Goal: Communication & Community: Answer question/provide support

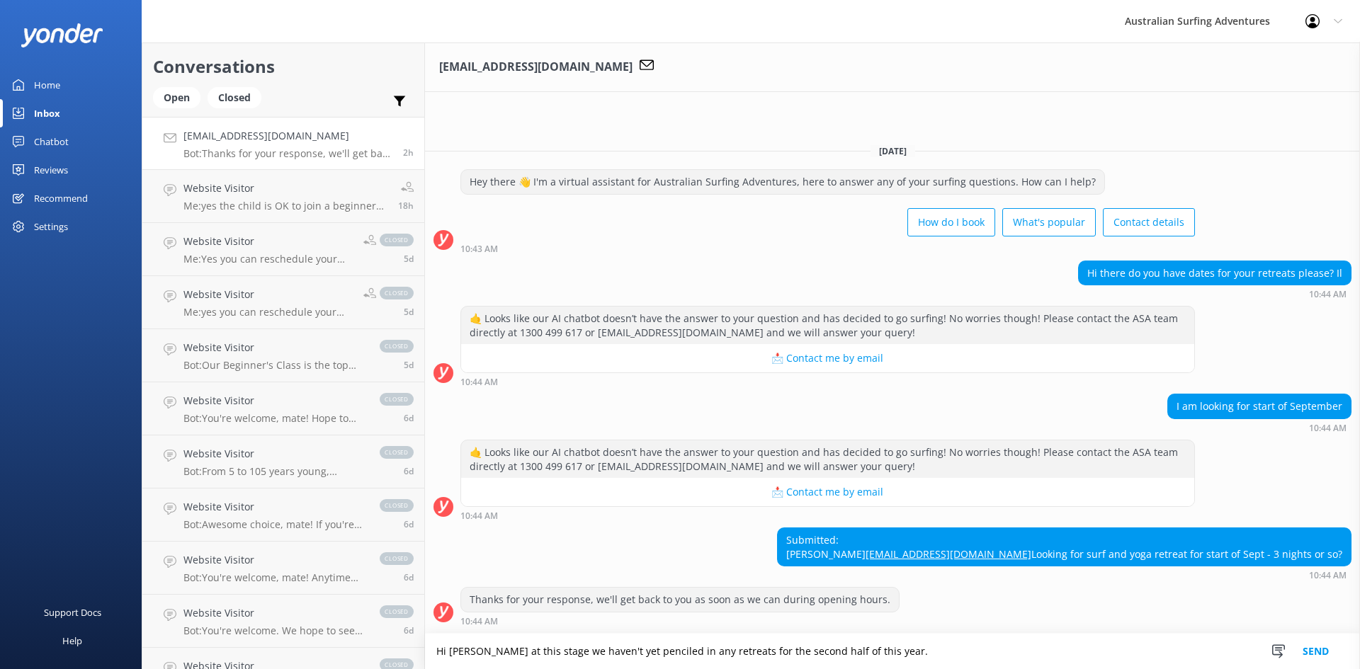
paste textarea "Hi [PERSON_NAME], Our surf camp is currently closed for major renovations. Howe…"
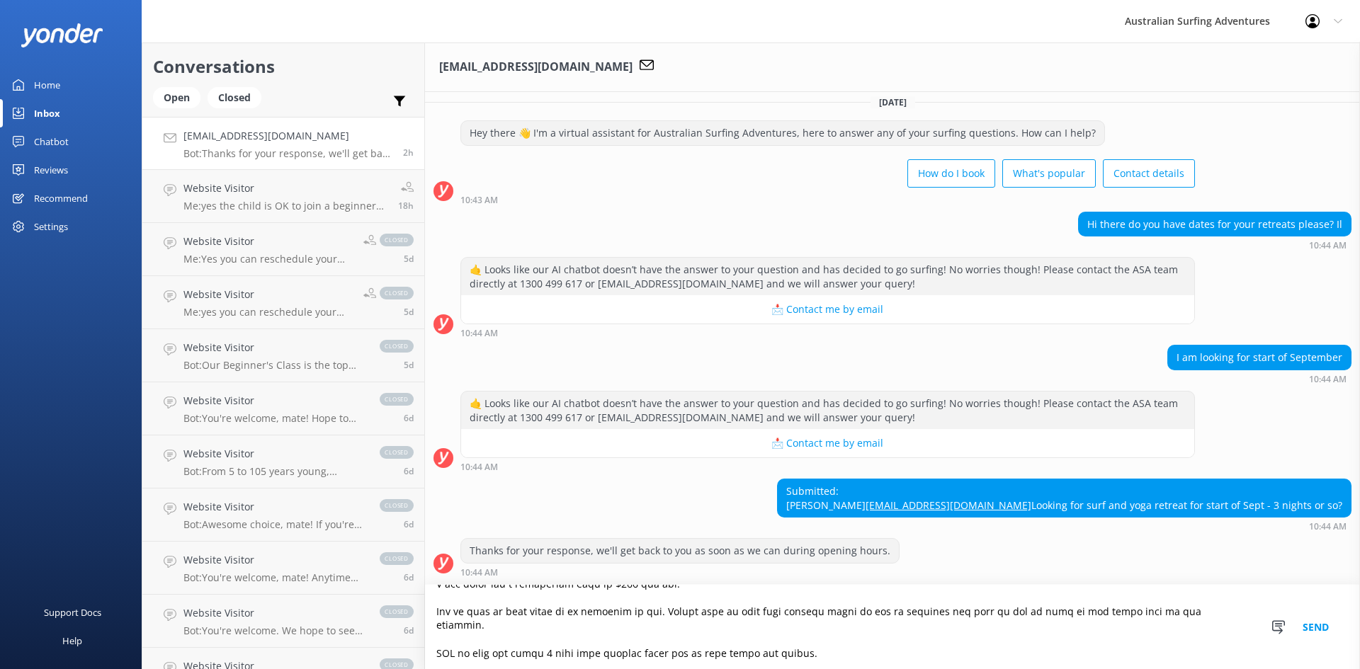
scroll to position [452, 0]
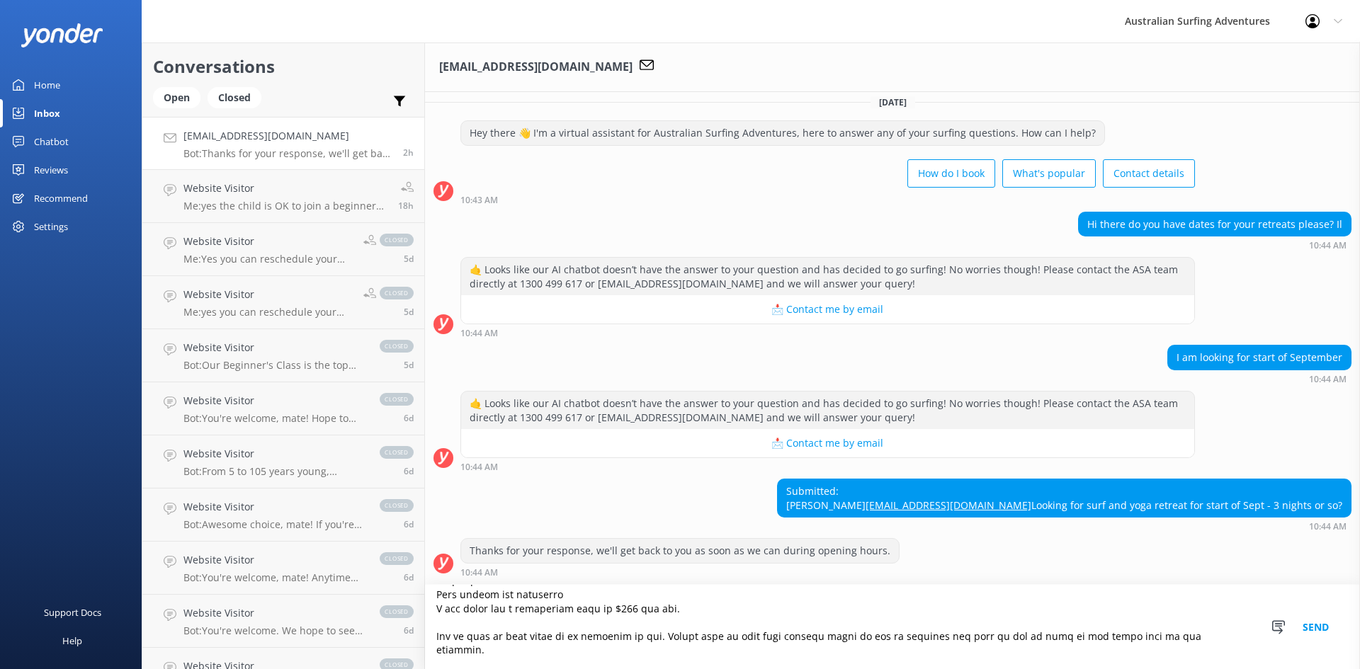
click at [623, 610] on textarea at bounding box center [892, 627] width 935 height 84
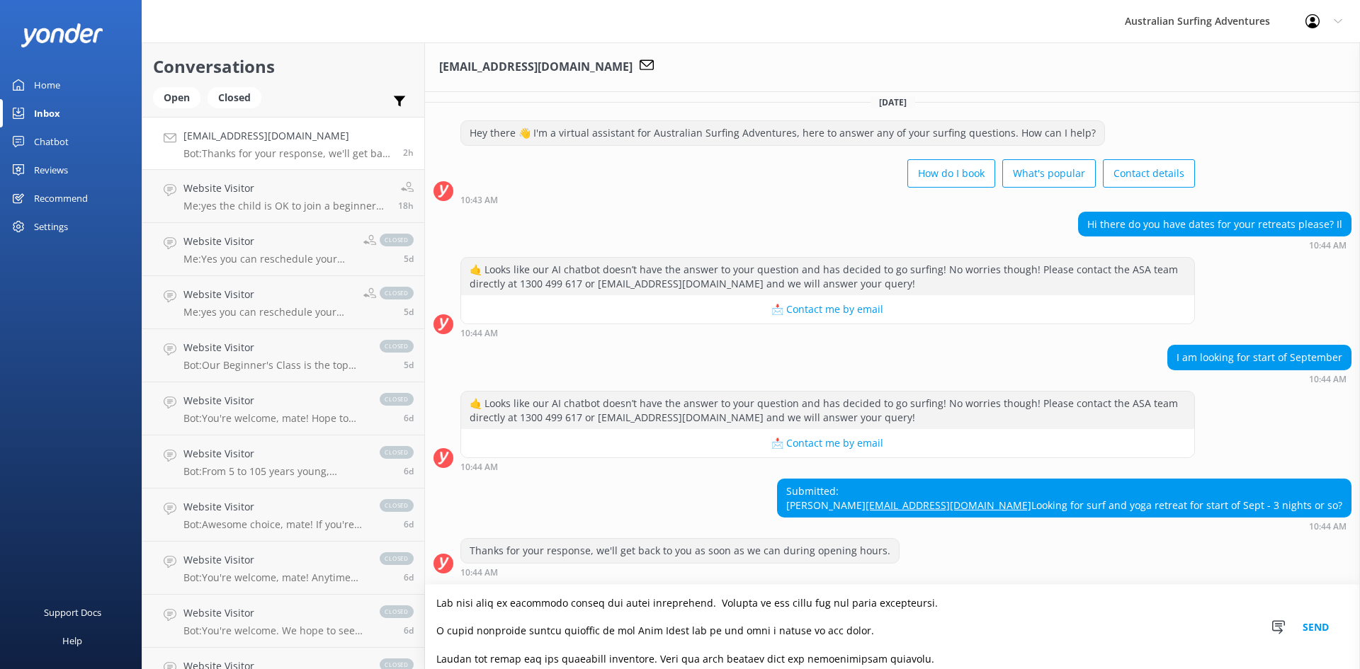
scroll to position [0, 0]
click at [700, 632] on textarea at bounding box center [892, 627] width 935 height 84
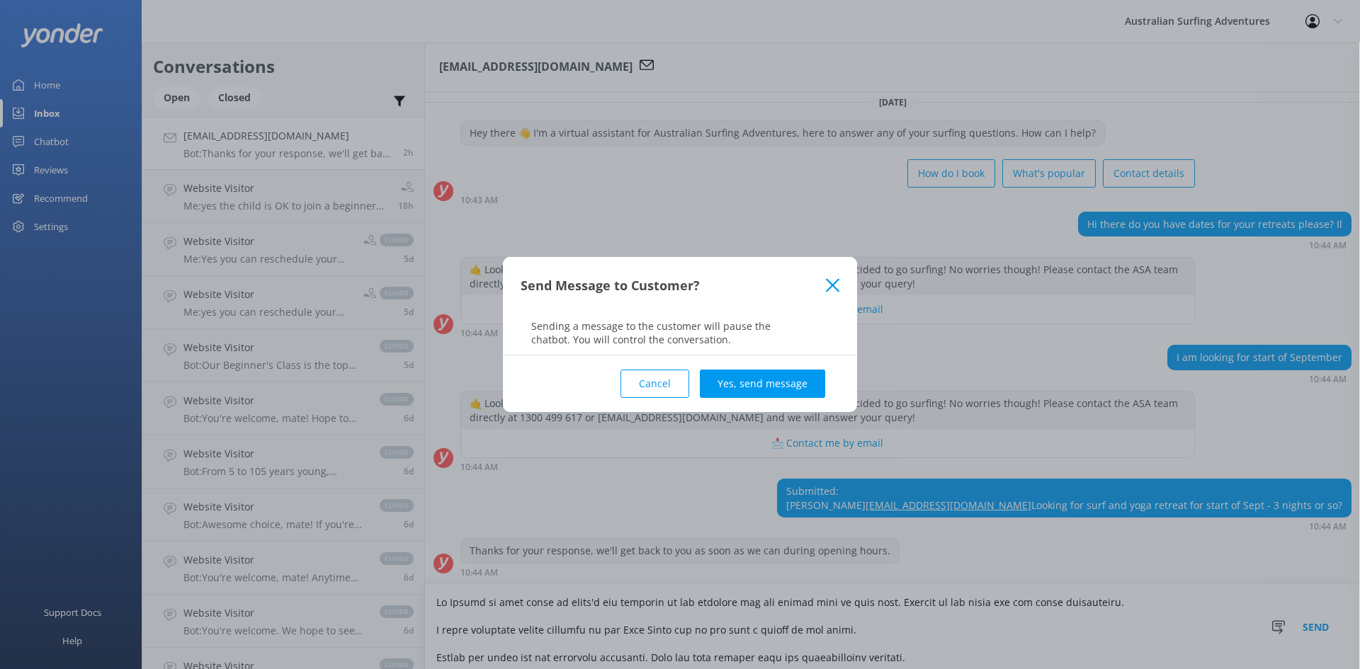
click at [667, 380] on button "Cancel" at bounding box center [655, 384] width 69 height 28
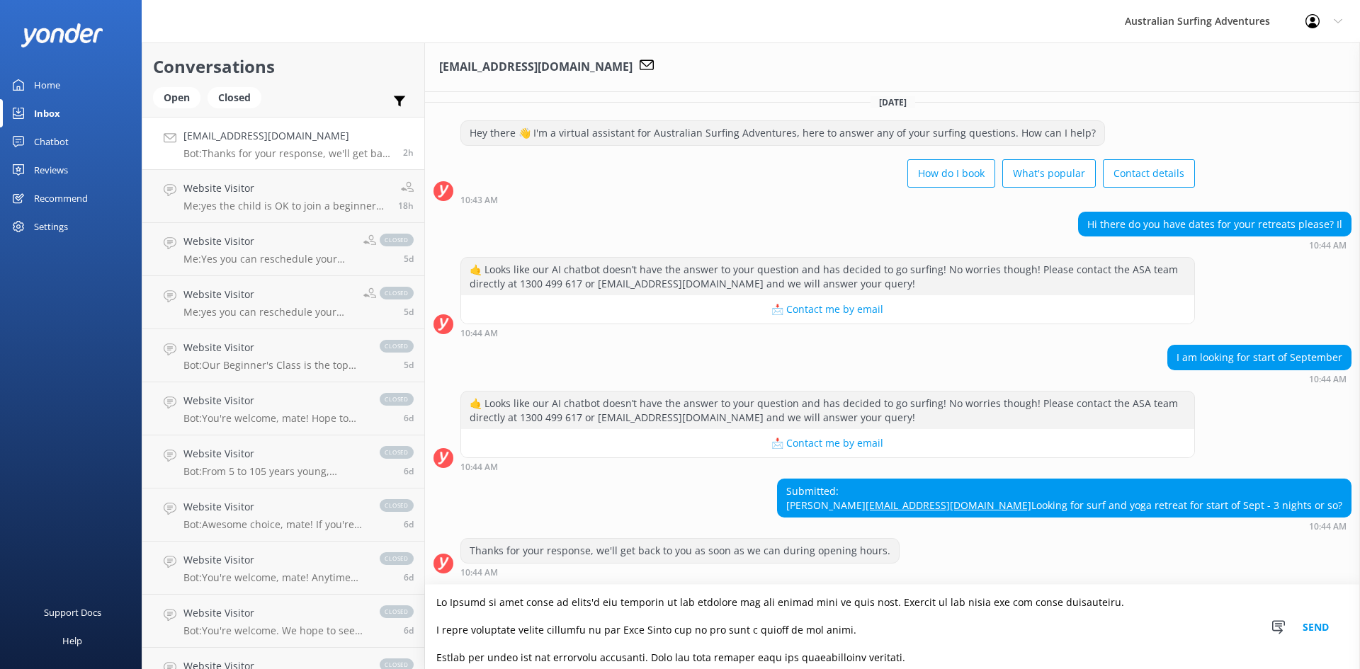
click at [865, 604] on textarea at bounding box center [892, 627] width 935 height 84
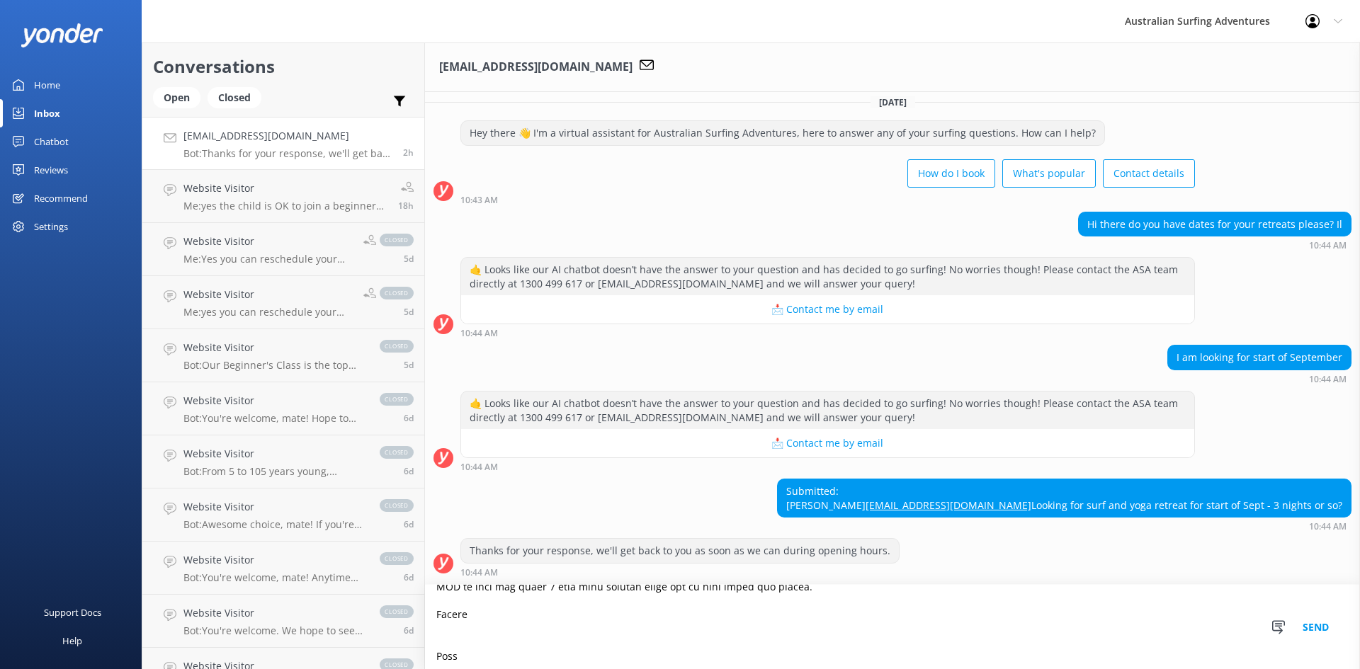
scroll to position [506, 0]
drag, startPoint x: 441, startPoint y: 604, endPoint x: 705, endPoint y: 650, distance: 267.5
click at [705, 650] on textarea at bounding box center [892, 627] width 935 height 84
click at [560, 607] on textarea at bounding box center [892, 627] width 935 height 84
type textarea "Hi [PERSON_NAME] at this stage we haven't yet penciled in any retreats for the …"
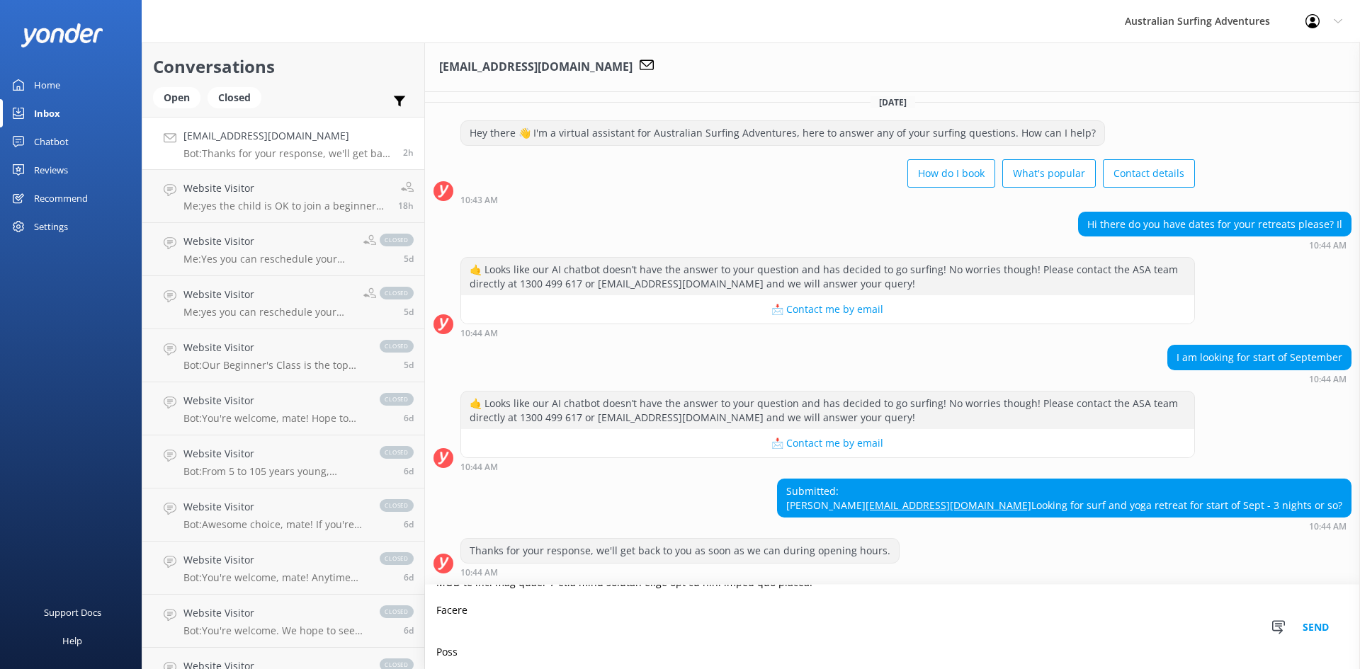
click at [1313, 628] on button "Send" at bounding box center [1315, 627] width 53 height 84
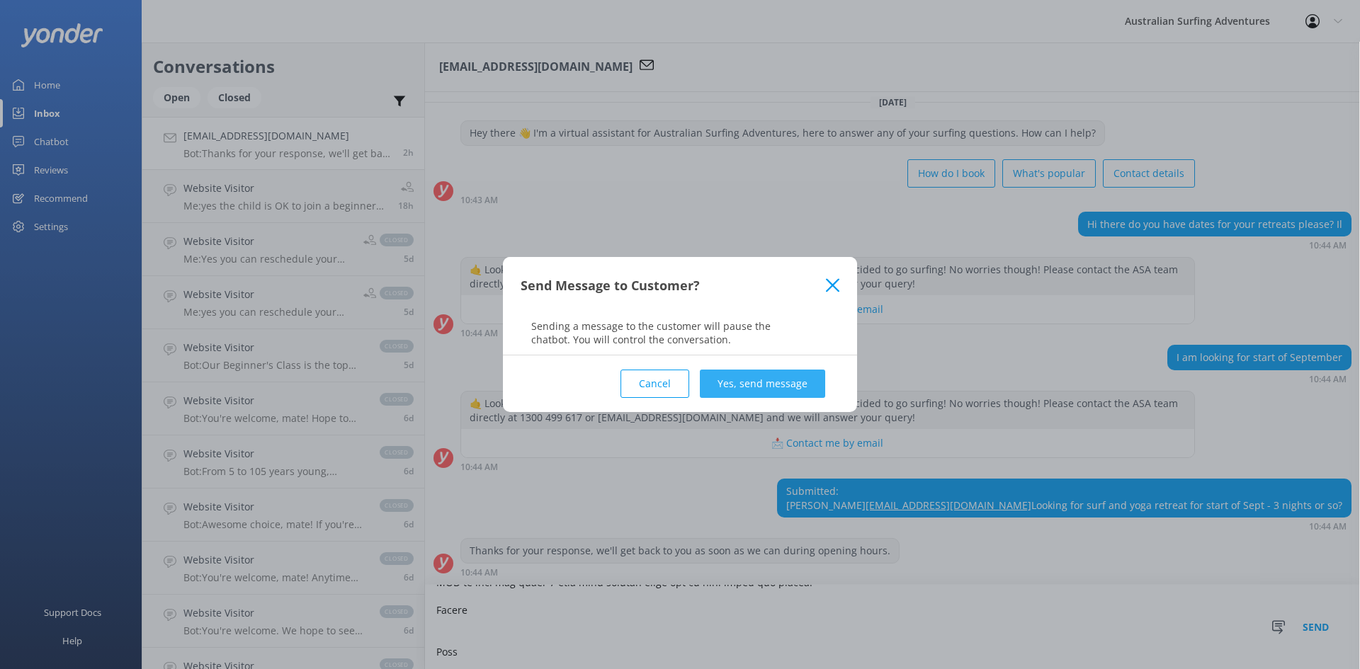
click at [751, 383] on button "Yes, send message" at bounding box center [762, 384] width 125 height 28
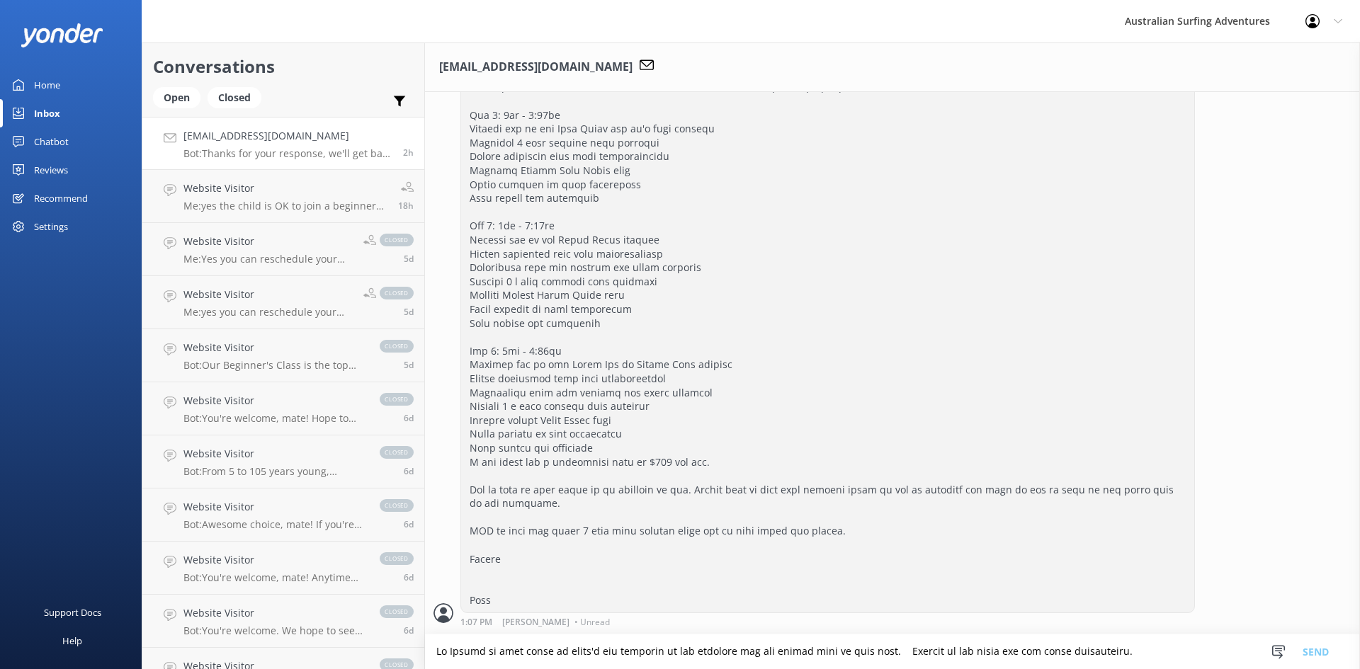
scroll to position [648, 0]
click at [49, 113] on div "Inbox" at bounding box center [47, 113] width 26 height 28
